Goal: Transaction & Acquisition: Subscribe to service/newsletter

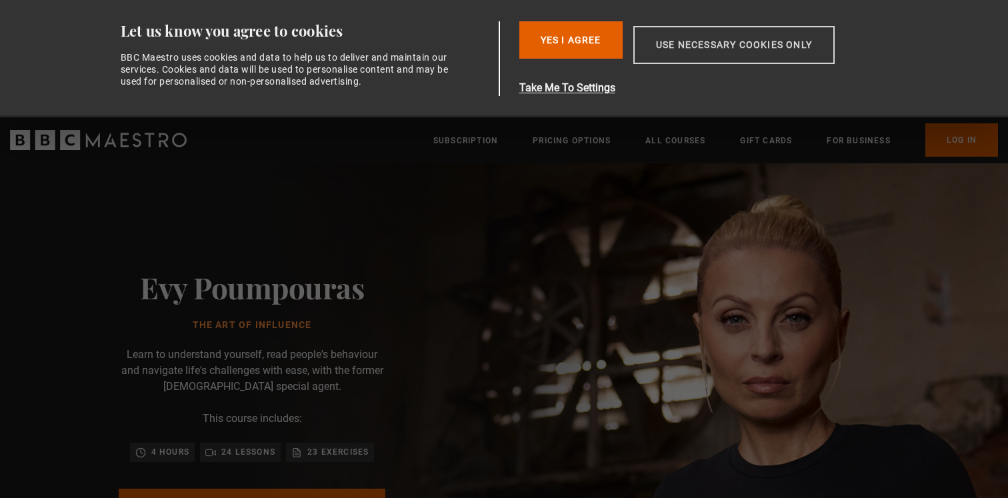
click at [675, 45] on button "Use necessary cookies only" at bounding box center [733, 45] width 201 height 38
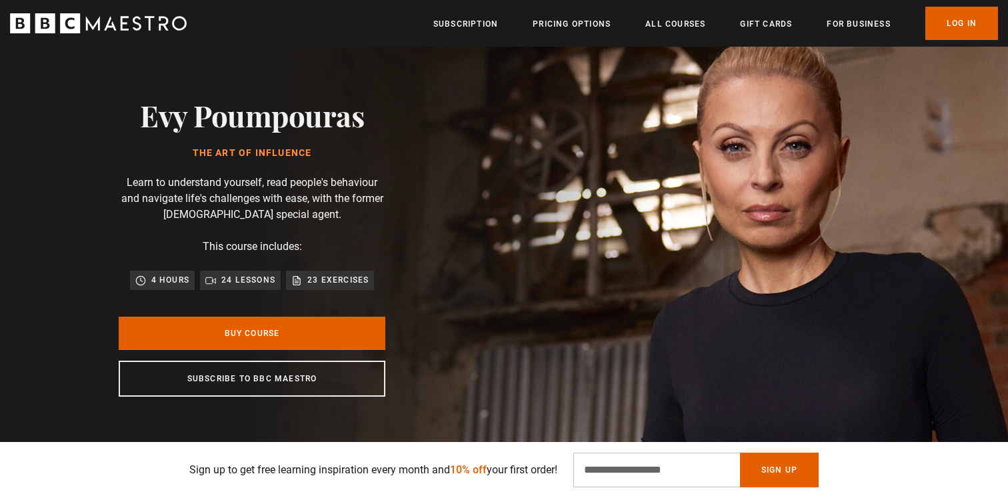
scroll to position [63, 0]
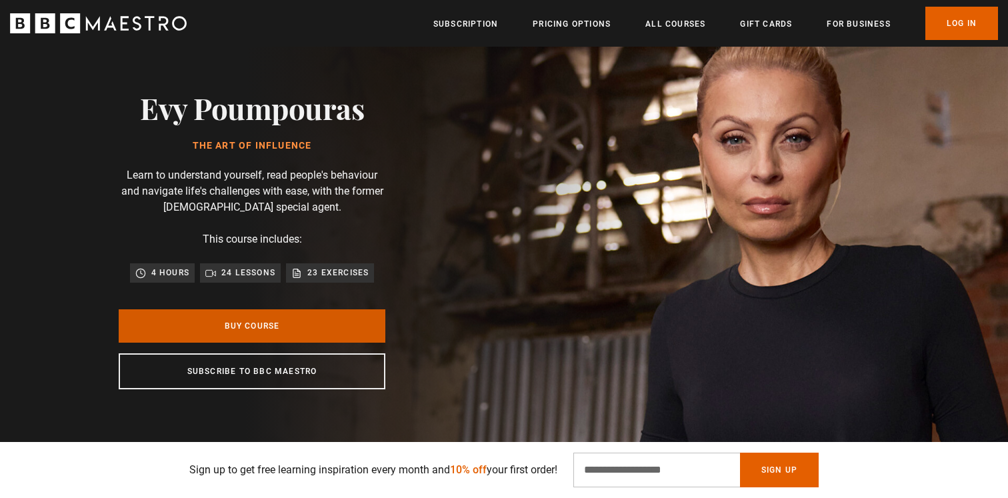
click at [279, 331] on link "Buy Course" at bounding box center [252, 325] width 267 height 33
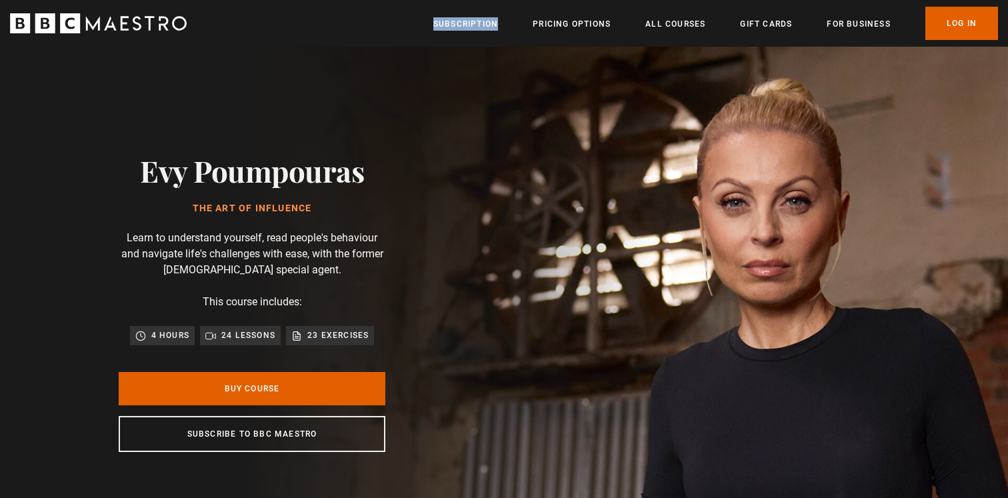
scroll to position [0, 175]
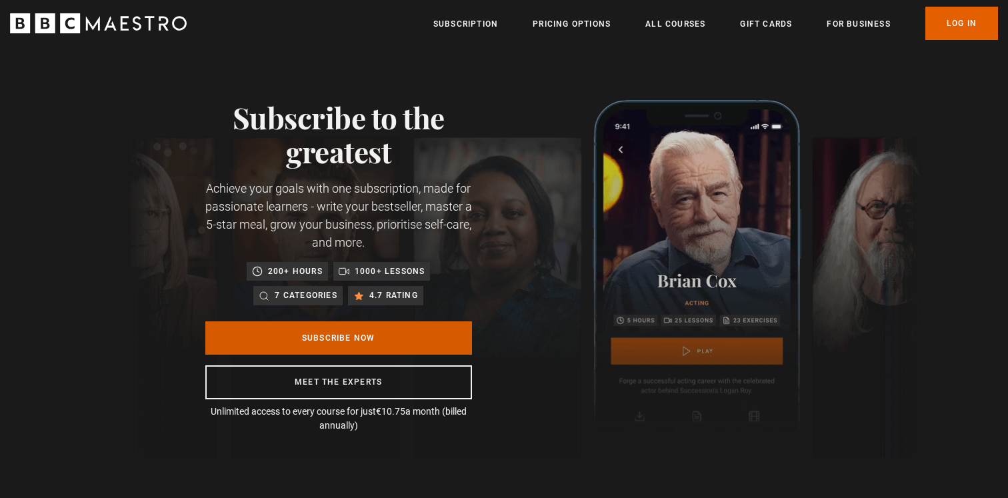
click at [347, 333] on link "Subscribe Now" at bounding box center [338, 337] width 267 height 33
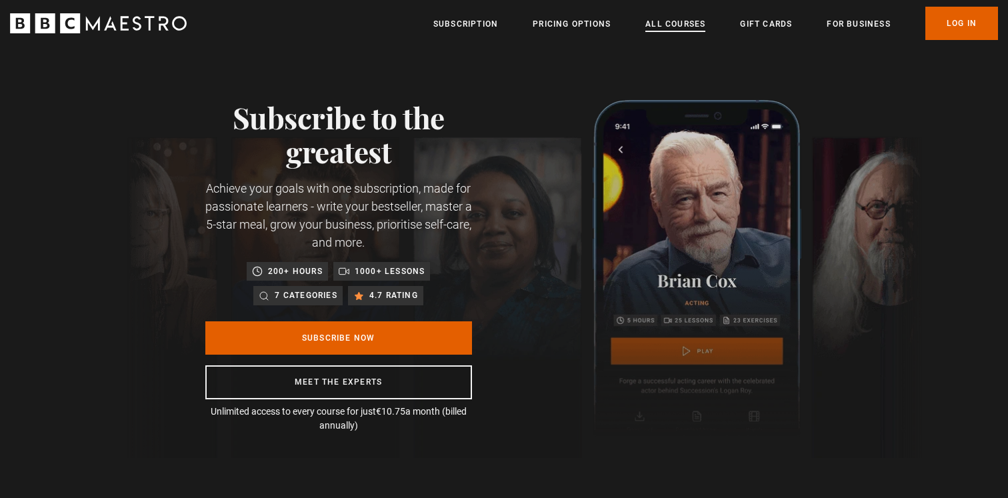
click at [683, 22] on link "All Courses" at bounding box center [675, 23] width 60 height 13
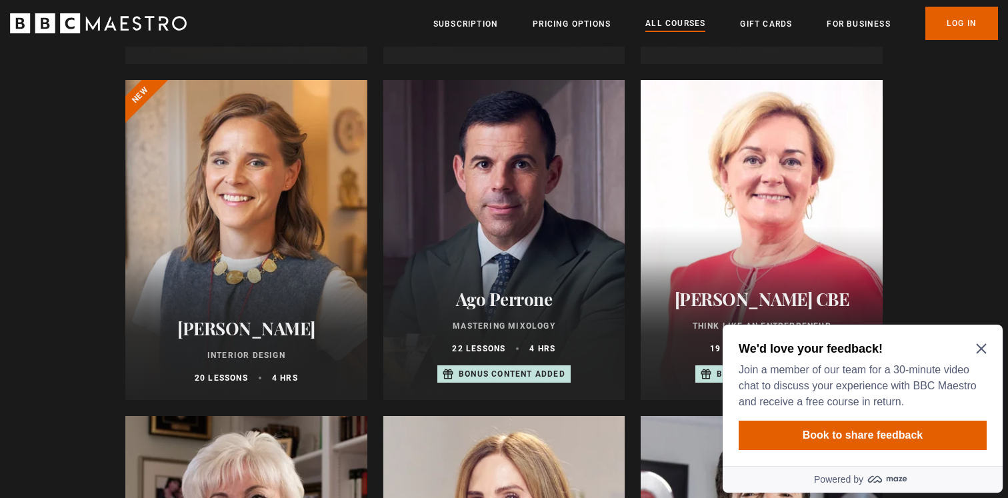
scroll to position [684, 0]
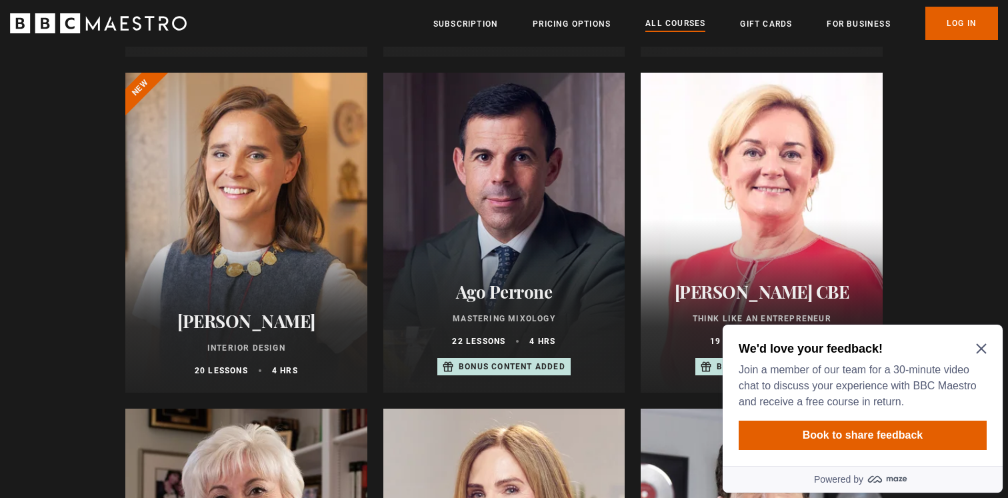
click at [982, 352] on icon "Close Maze Prompt" at bounding box center [981, 348] width 11 height 11
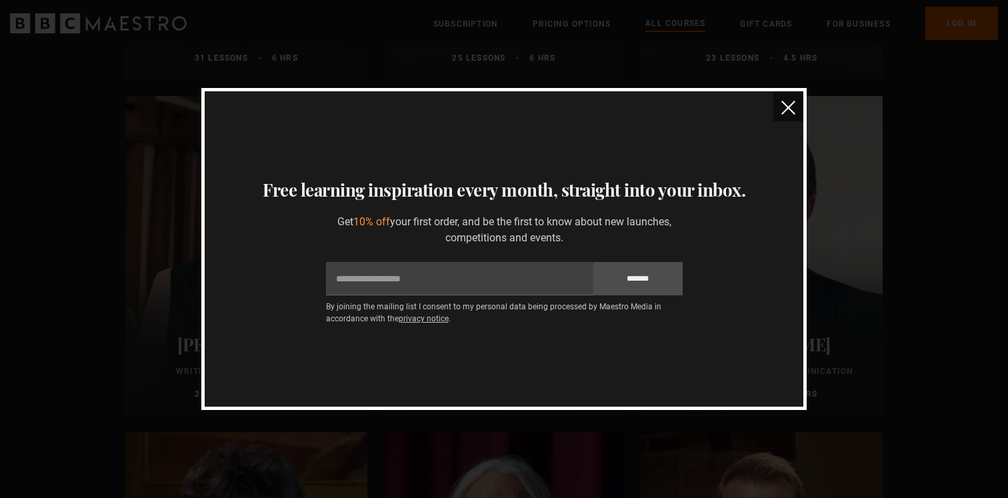
scroll to position [3003, 0]
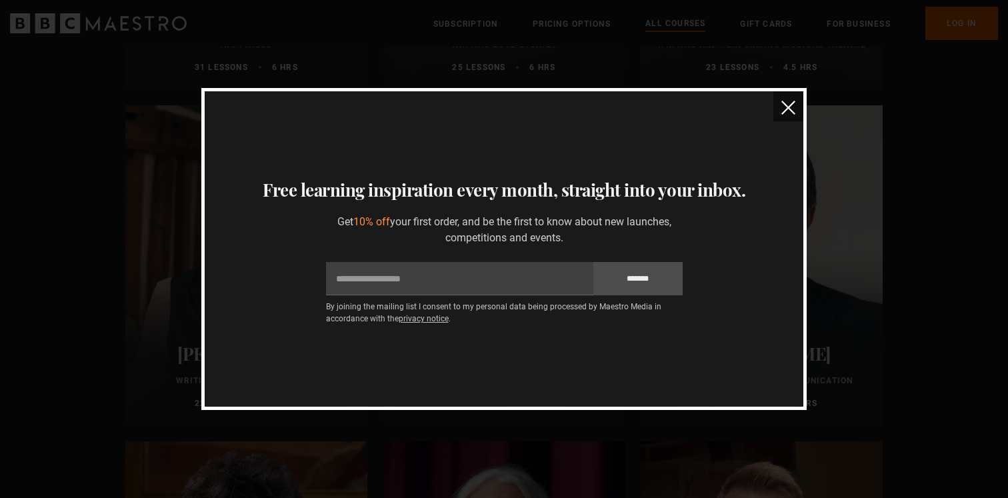
click at [789, 107] on img "close" at bounding box center [788, 108] width 14 height 14
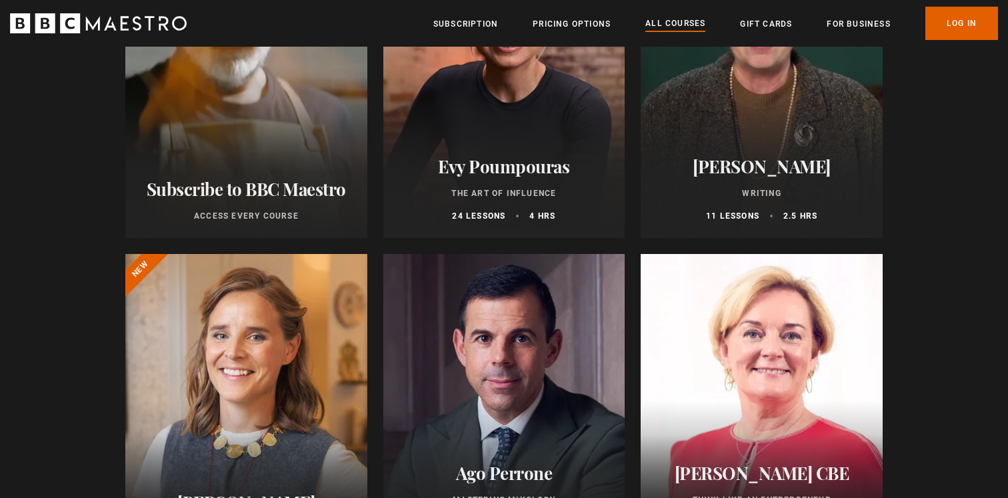
scroll to position [0, 0]
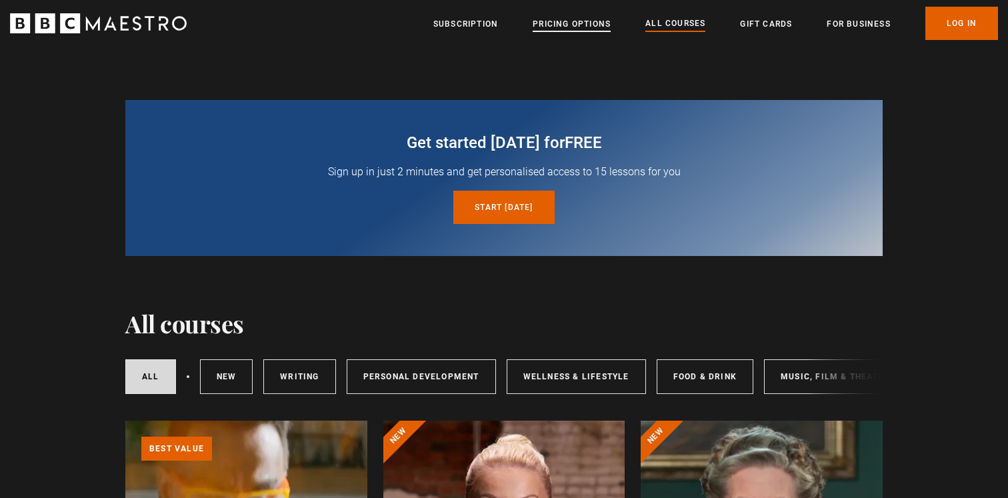
click at [571, 21] on link "Pricing Options" at bounding box center [572, 23] width 78 height 13
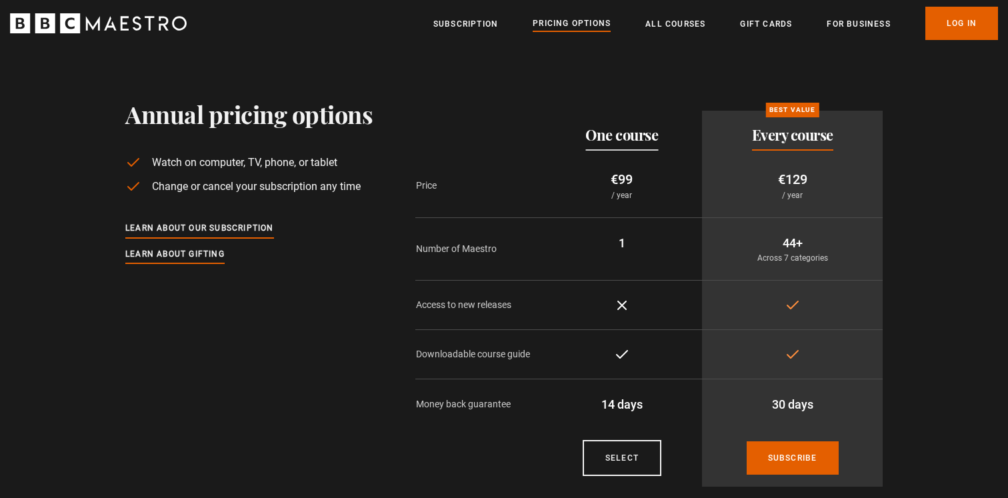
click at [863, 16] on li "For business" at bounding box center [858, 23] width 63 height 16
click at [863, 21] on link "For business" at bounding box center [858, 23] width 63 height 13
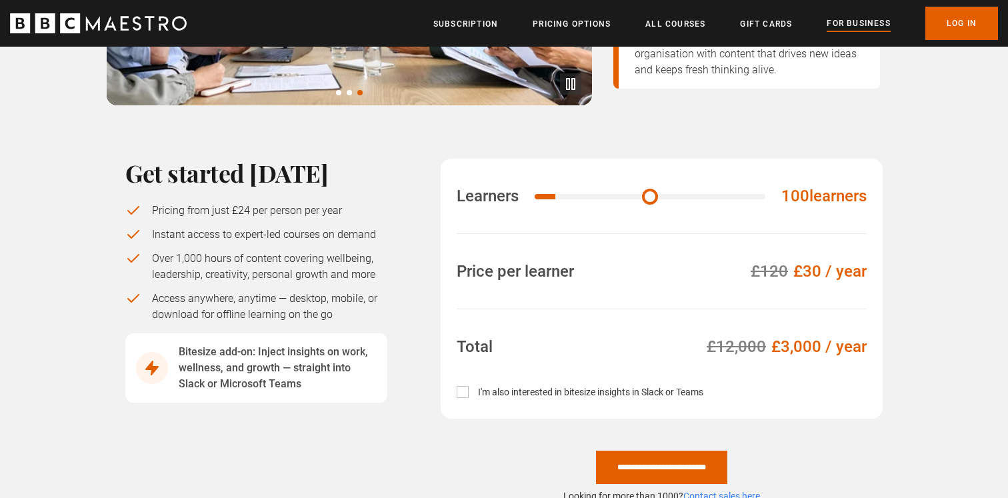
scroll to position [863, 0]
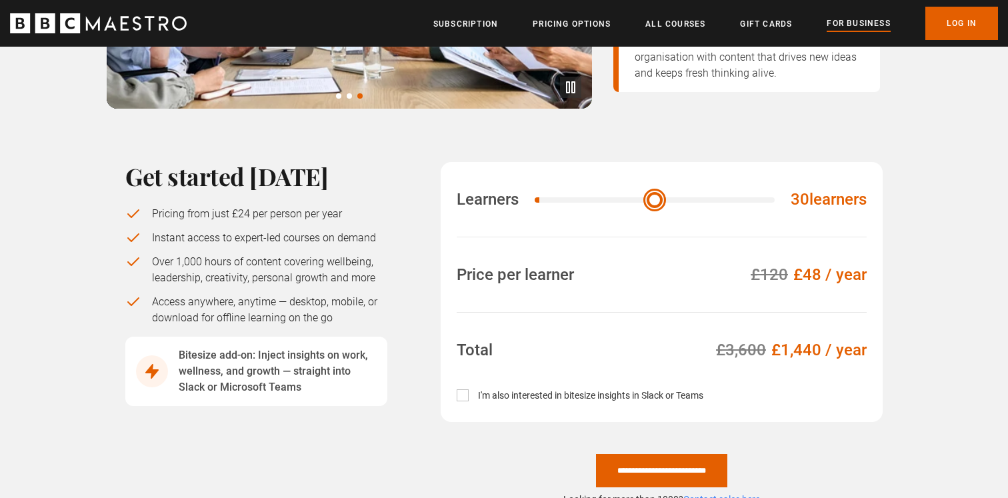
drag, startPoint x: 565, startPoint y: 163, endPoint x: 548, endPoint y: 163, distance: 16.7
type input "**"
click at [548, 197] on input "Learners" at bounding box center [655, 199] width 240 height 5
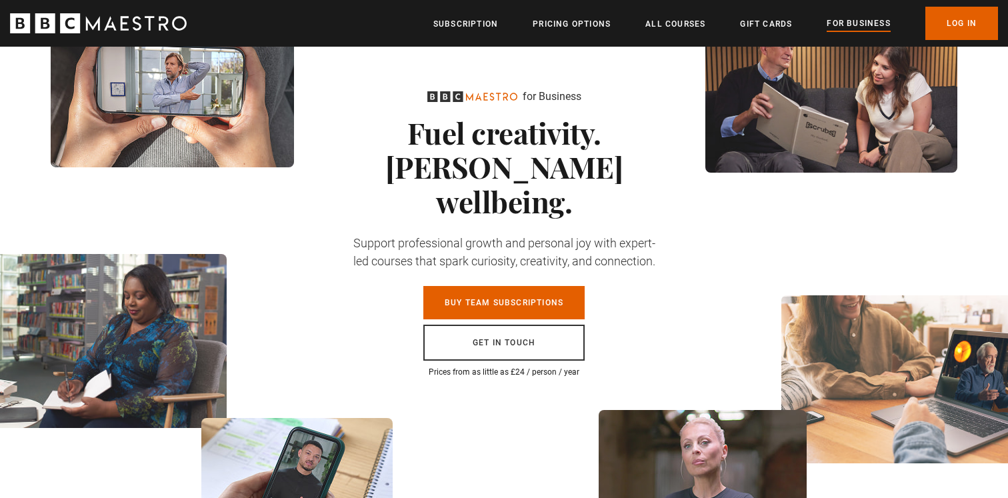
scroll to position [0, 0]
